Goal: Find specific page/section: Find specific page/section

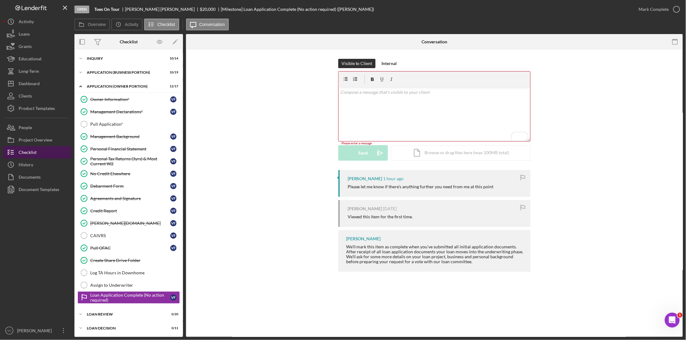
scroll to position [30, 0]
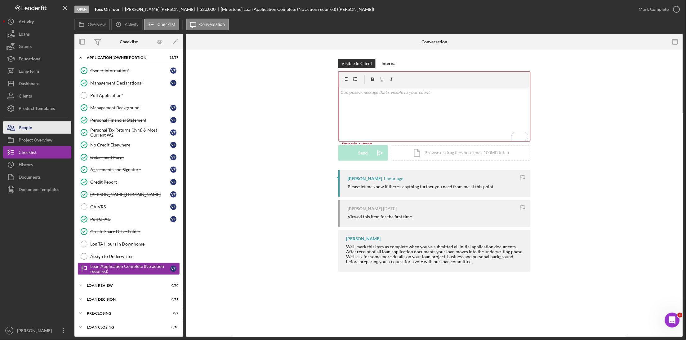
click at [36, 129] on button "People" at bounding box center [37, 128] width 68 height 12
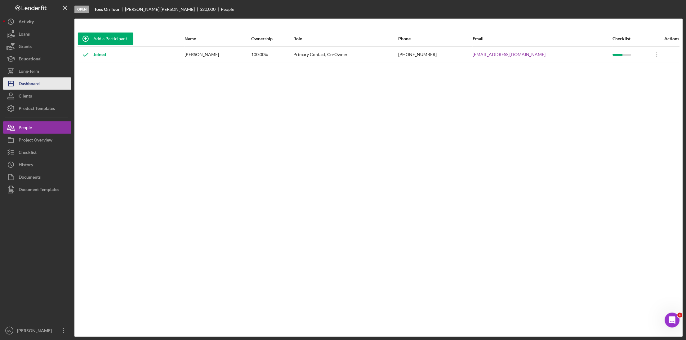
click at [41, 84] on button "Icon/Dashboard Dashboard" at bounding box center [37, 84] width 68 height 12
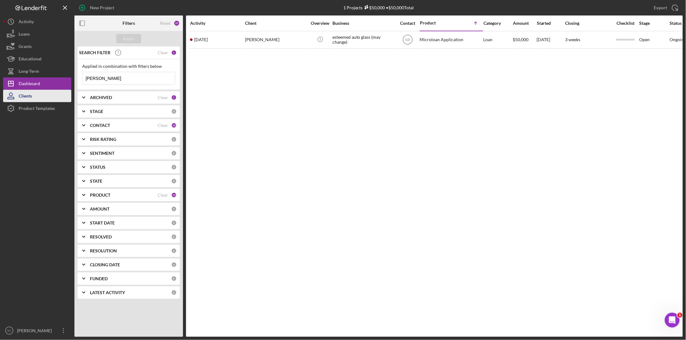
click at [44, 97] on button "Clients" at bounding box center [37, 96] width 68 height 12
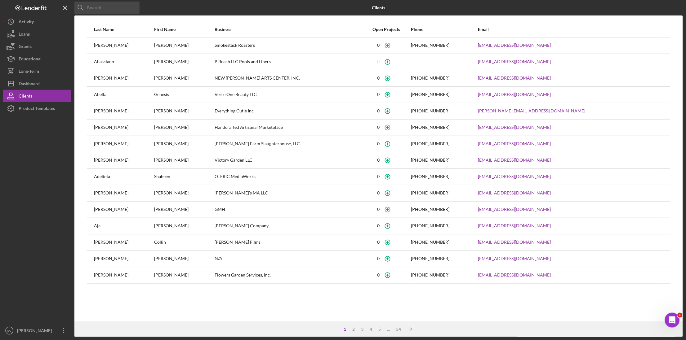
click at [99, 10] on input at bounding box center [106, 8] width 65 height 12
click at [103, 6] on input at bounding box center [106, 8] width 65 height 12
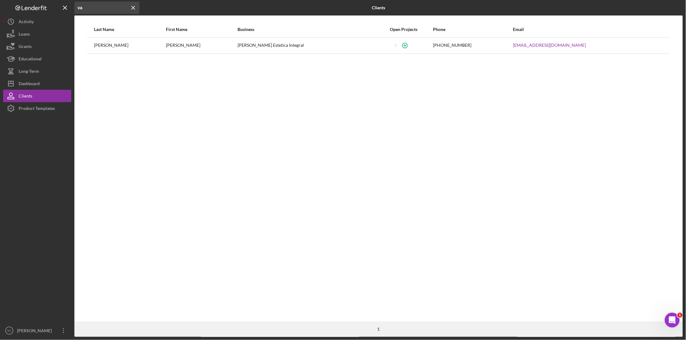
type input "v"
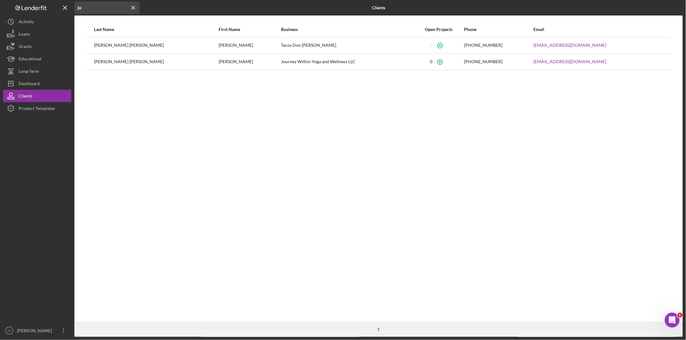
type input "j"
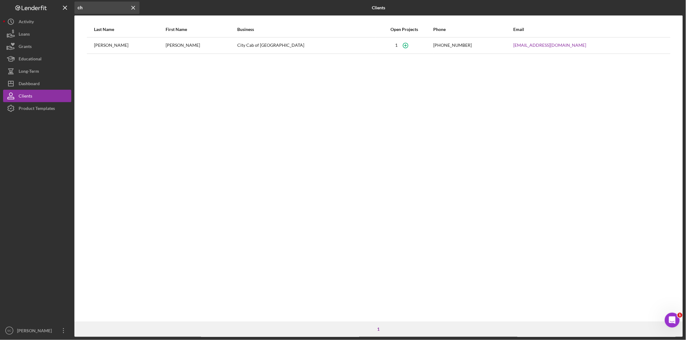
type input "c"
